Goal: Information Seeking & Learning: Learn about a topic

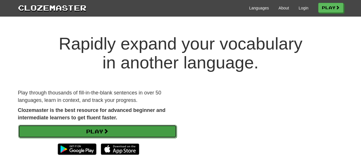
click at [146, 128] on link "Play" at bounding box center [97, 131] width 159 height 13
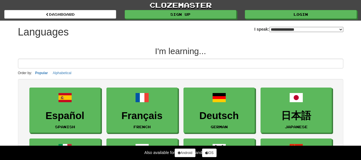
select select "*******"
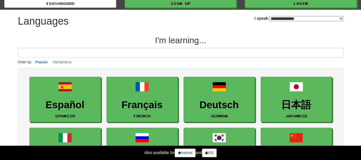
scroll to position [97, 0]
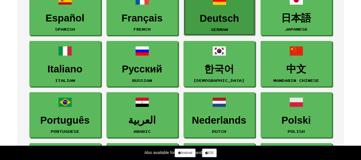
click at [235, 23] on h3 "Deutsch" at bounding box center [219, 18] width 65 height 11
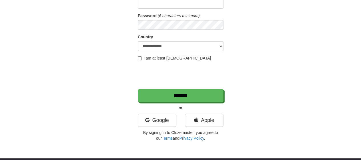
scroll to position [79, 0]
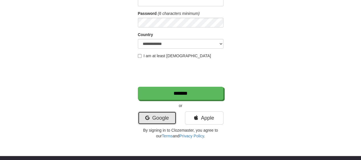
click at [155, 111] on link "Google" at bounding box center [157, 117] width 39 height 13
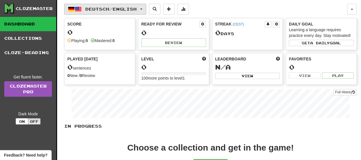
click at [125, 12] on button "Deutsch / English" at bounding box center [105, 9] width 82 height 11
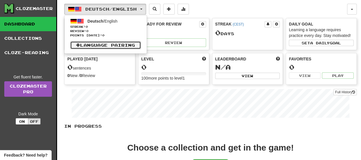
click at [106, 42] on link "Language Pairing" at bounding box center [105, 45] width 71 height 8
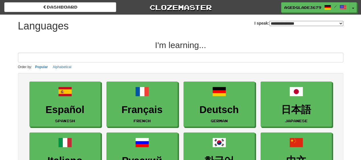
click at [125, 60] on input at bounding box center [181, 58] width 326 height 10
click at [270, 21] on select "**********" at bounding box center [307, 23] width 74 height 5
select select "******"
click at [270, 21] on select "**********" at bounding box center [307, 23] width 74 height 5
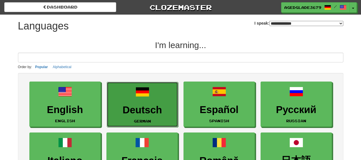
click at [145, 82] on link "Deutsch German" at bounding box center [142, 104] width 71 height 45
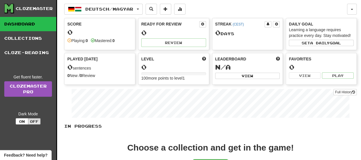
click at [226, 1] on div "Deutsch / Magyar Deutsch / English Streak: 0 Review: 0 Points today: 0 Deutsch …" at bounding box center [210, 107] width 293 height 214
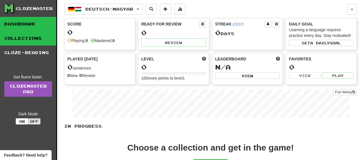
click at [46, 41] on link "Collections" at bounding box center [28, 38] width 56 height 14
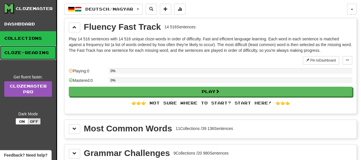
click at [44, 51] on link "Cloze-Reading" at bounding box center [28, 52] width 56 height 14
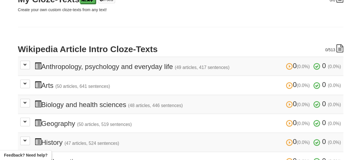
scroll to position [96, 0]
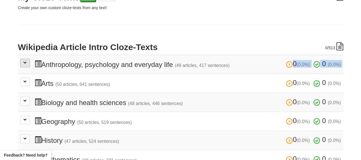
drag, startPoint x: 22, startPoint y: 67, endPoint x: 26, endPoint y: 62, distance: 5.7
click at [26, 62] on td "0 (0.0%) 0 (0.0%) Anthropology, psychology and everyday life (49 articles, 417 …" at bounding box center [181, 64] width 326 height 19
click at [26, 62] on span at bounding box center [24, 62] width 3 height 3
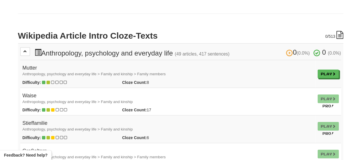
scroll to position [119, 0]
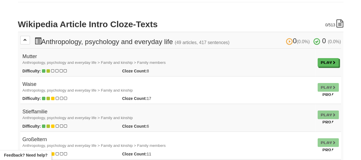
click at [34, 57] on h4 "Mutter Anthropology, psychology and everyday life > Family and kinship > Family…" at bounding box center [168, 59] width 291 height 11
click at [335, 63] on span at bounding box center [334, 62] width 3 height 3
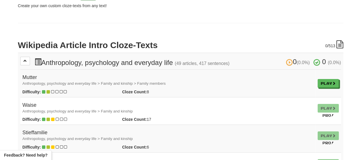
scroll to position [0, 0]
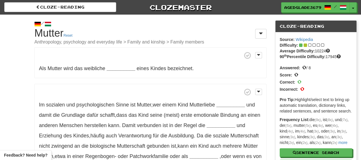
drag, startPoint x: 360, startPoint y: 30, endPoint x: 362, endPoint y: 35, distance: 4.7
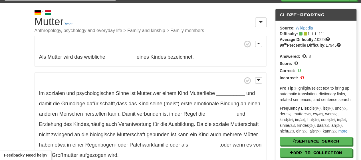
scroll to position [14, 0]
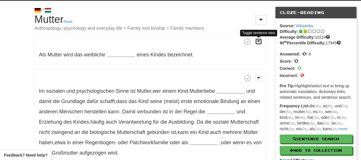
click at [260, 43] on button at bounding box center [258, 41] width 7 height 6
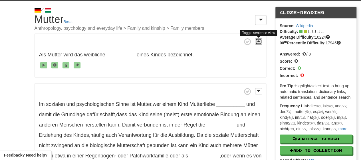
click at [260, 43] on button at bounding box center [258, 41] width 7 height 6
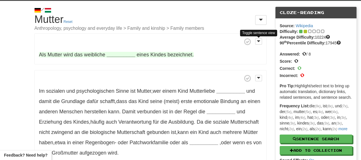
click at [115, 54] on strong "__________" at bounding box center [121, 55] width 29 height 6
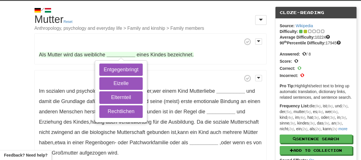
click at [115, 54] on strong "__________" at bounding box center [121, 55] width 29 height 6
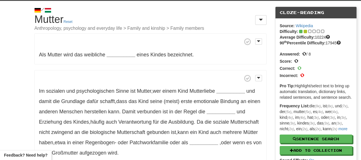
click at [54, 21] on h1 "Cloze-Reading Mutter Reset Anthropology, psychology and everyday life > Family …" at bounding box center [150, 22] width 232 height 17
